Goal: Task Accomplishment & Management: Complete application form

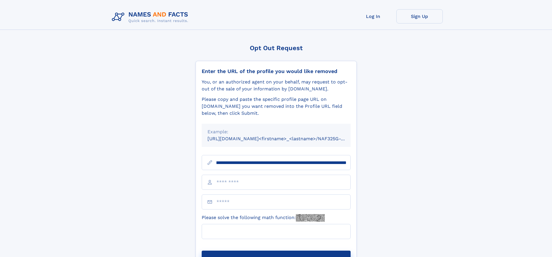
scroll to position [0, 72]
type input "**********"
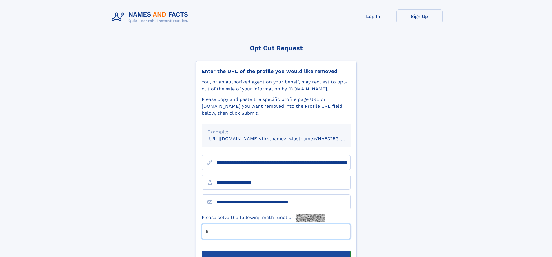
type input "*"
click at [276, 251] on button "Submit Opt Out Request" at bounding box center [276, 260] width 149 height 19
